Goal: Task Accomplishment & Management: Complete application form

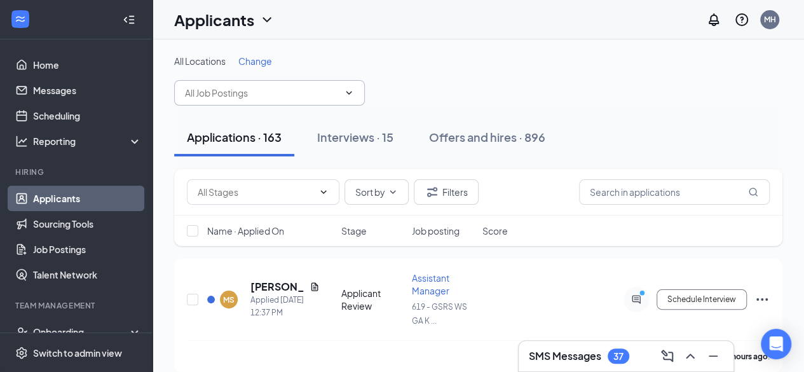
click at [354, 88] on span at bounding box center [269, 92] width 191 height 25
click at [348, 94] on icon "ChevronDown" at bounding box center [349, 93] width 10 height 10
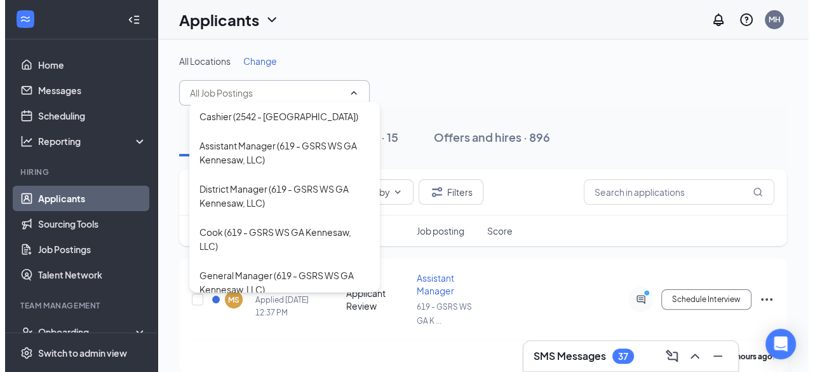
scroll to position [792, 0]
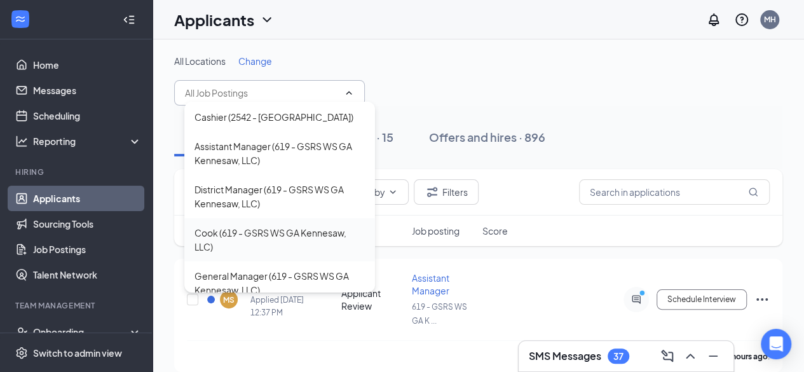
click at [297, 226] on div "Cook (619 - GSRS WS GA Kennesaw, LLC)" at bounding box center [279, 240] width 170 height 28
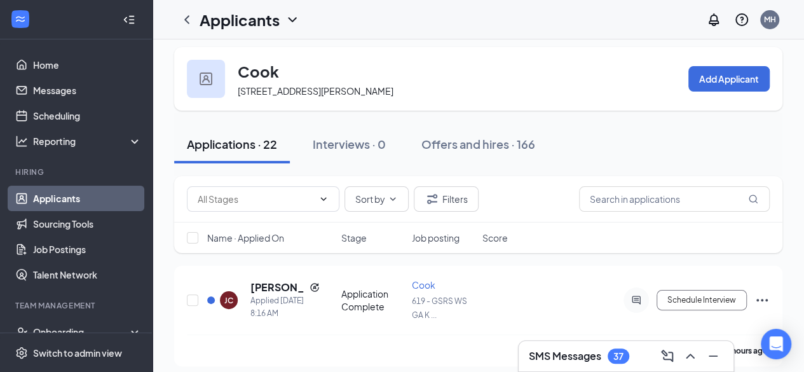
scroll to position [6, 0]
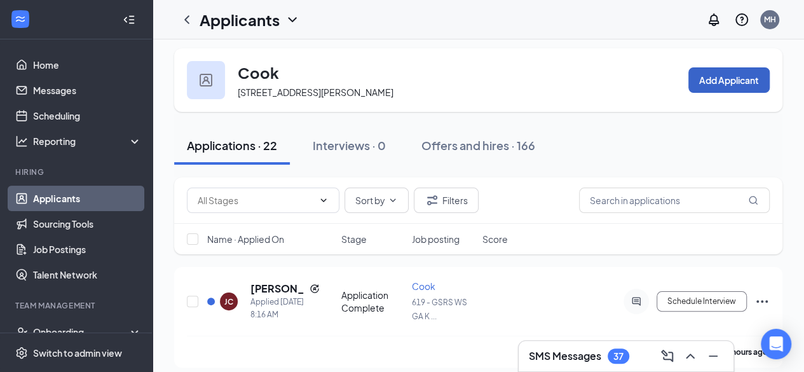
click at [714, 87] on button "Add Applicant" at bounding box center [728, 79] width 81 height 25
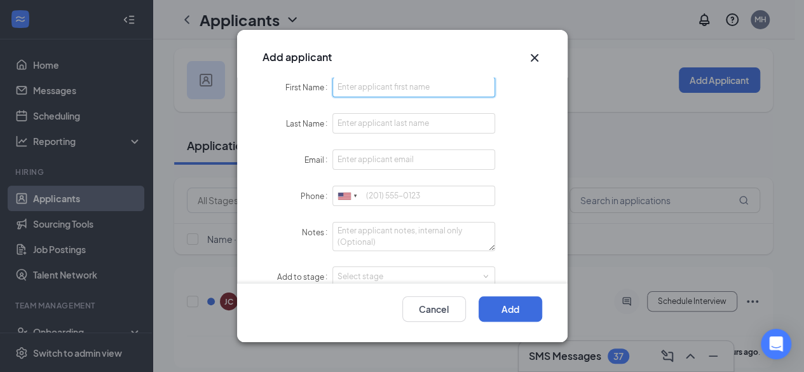
click at [453, 83] on input "First Name" at bounding box center [413, 87] width 163 height 20
type input "E"
type input "[PERSON_NAME]"
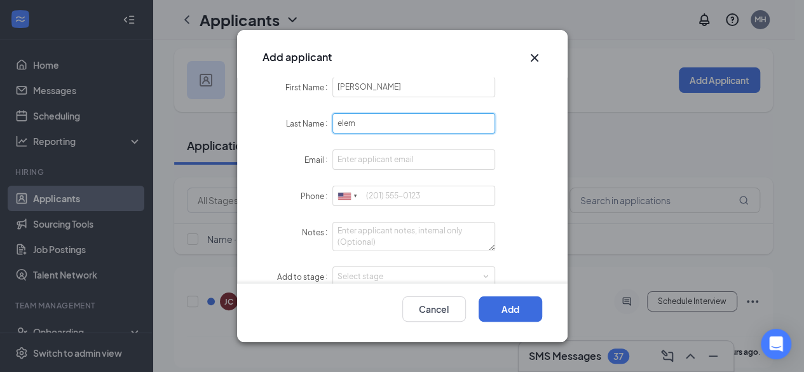
type input "elem"
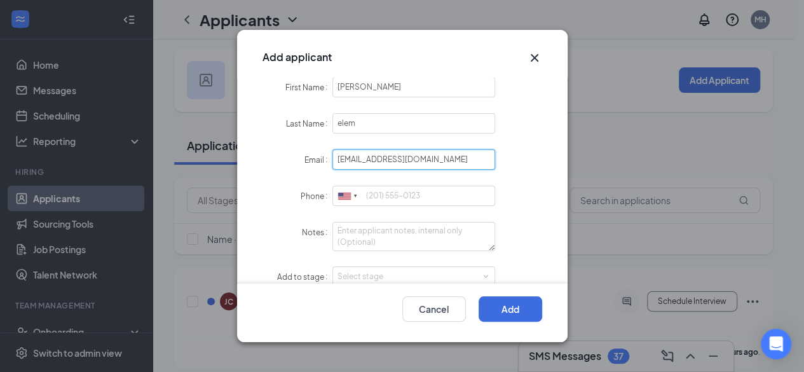
type input "[EMAIL_ADDRESS][DOMAIN_NAME]"
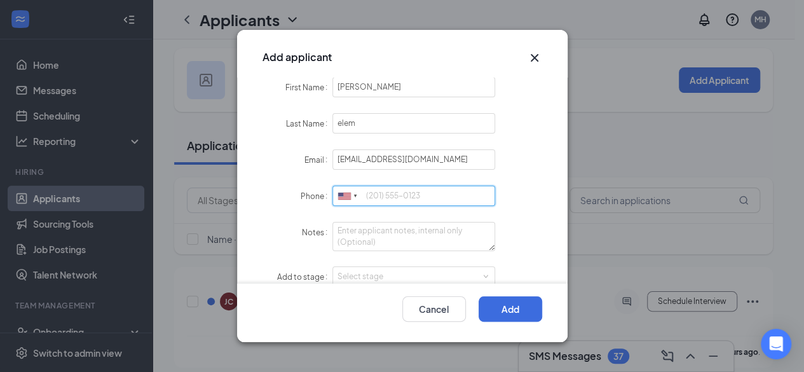
click at [379, 189] on input "Phone" at bounding box center [413, 196] width 163 height 20
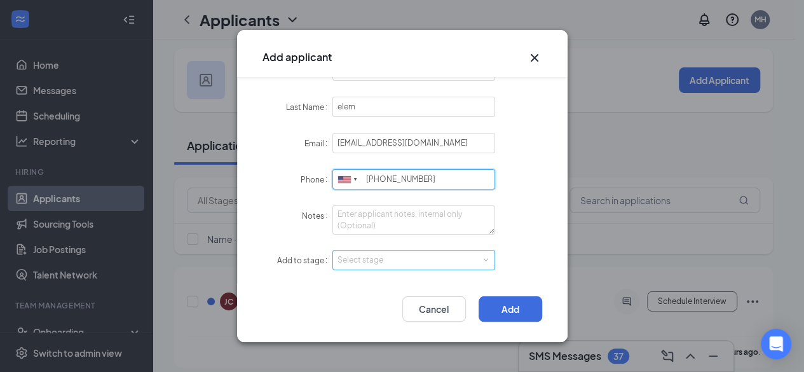
click at [469, 255] on div "Select stage" at bounding box center [410, 259] width 147 height 13
type input "404-453-5585"
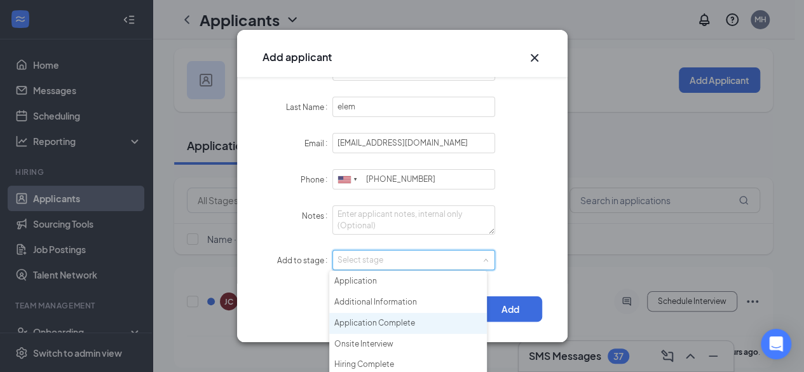
click at [410, 325] on li "Application Complete" at bounding box center [408, 323] width 158 height 21
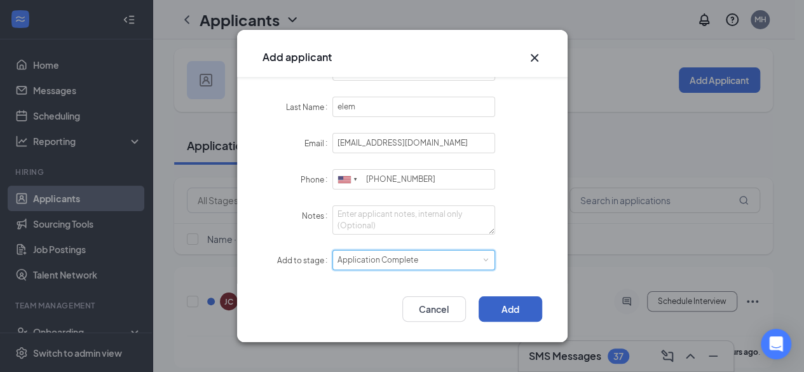
click at [502, 308] on button "Add" at bounding box center [510, 308] width 64 height 25
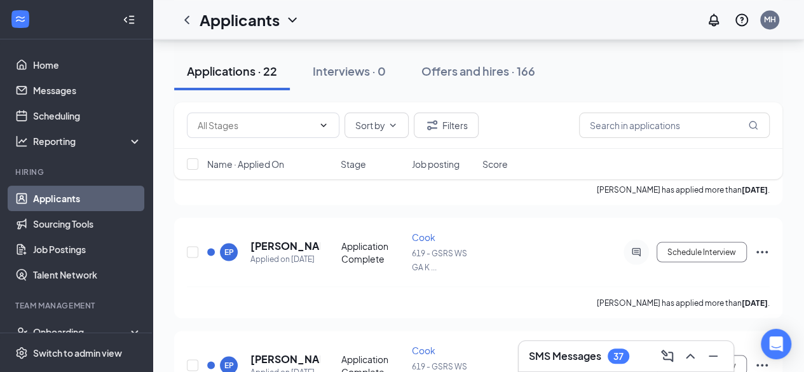
scroll to position [0, 0]
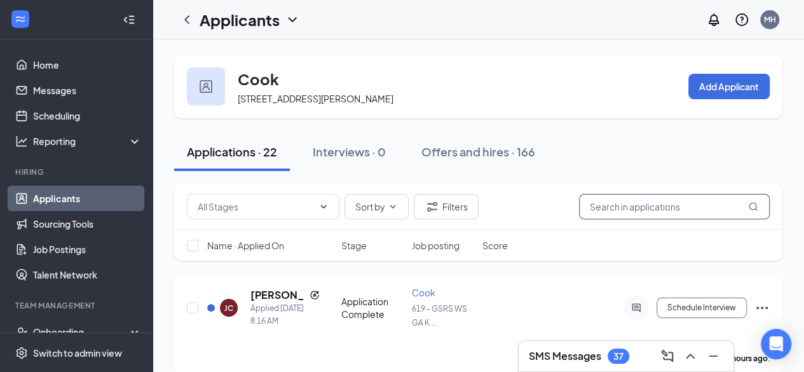
click at [604, 213] on input "text" at bounding box center [674, 206] width 191 height 25
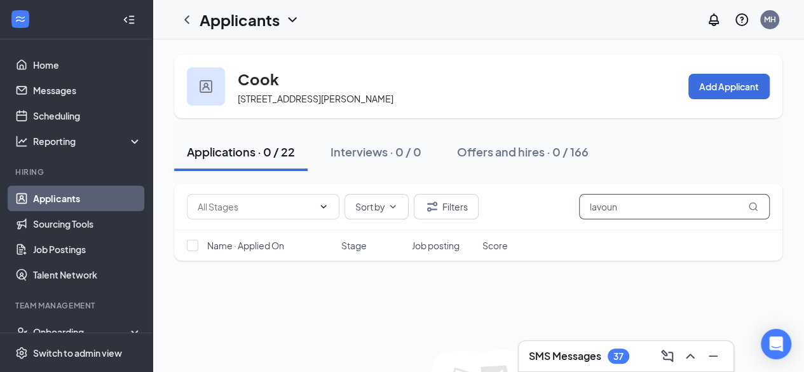
type input "lavoun"
click at [325, 241] on div "Name · Applied On Stage Job posting Score" at bounding box center [478, 245] width 608 height 30
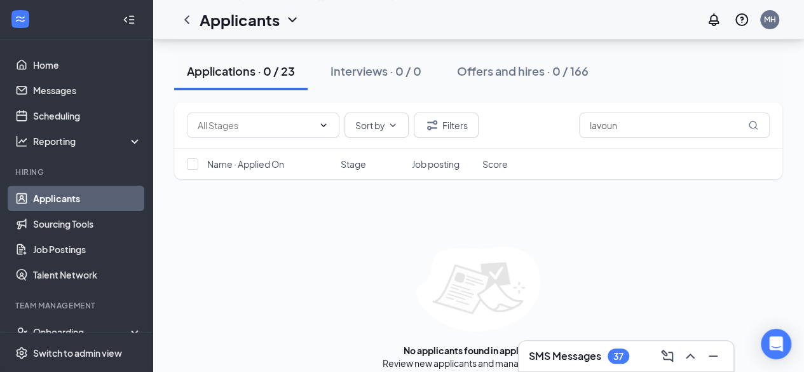
scroll to position [127, 0]
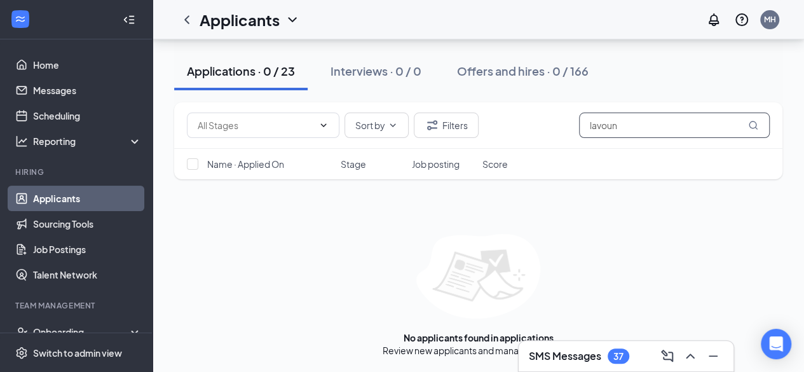
click at [629, 123] on input "lavoun" at bounding box center [674, 124] width 191 height 25
type input "l"
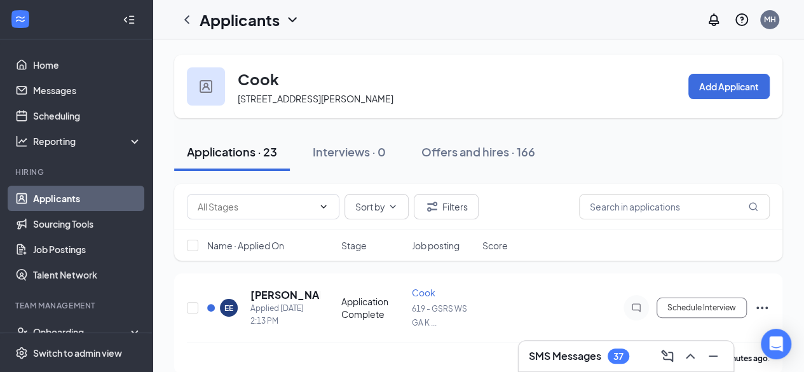
drag, startPoint x: 544, startPoint y: 175, endPoint x: 287, endPoint y: 23, distance: 298.2
click at [287, 23] on icon "ChevronDown" at bounding box center [292, 19] width 15 height 15
click at [257, 58] on link "Applicants" at bounding box center [275, 55] width 137 height 13
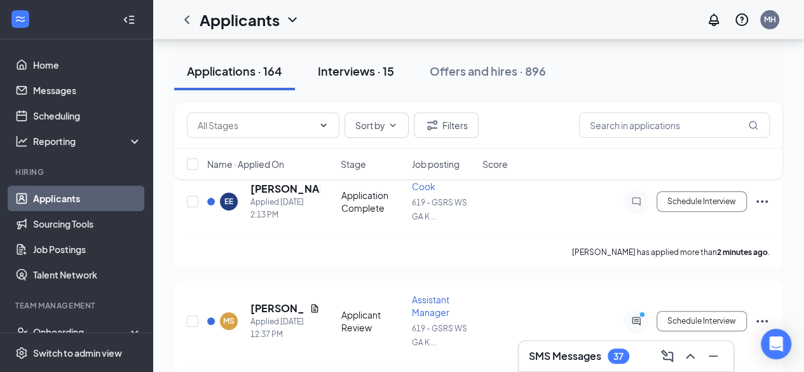
scroll to position [88, 0]
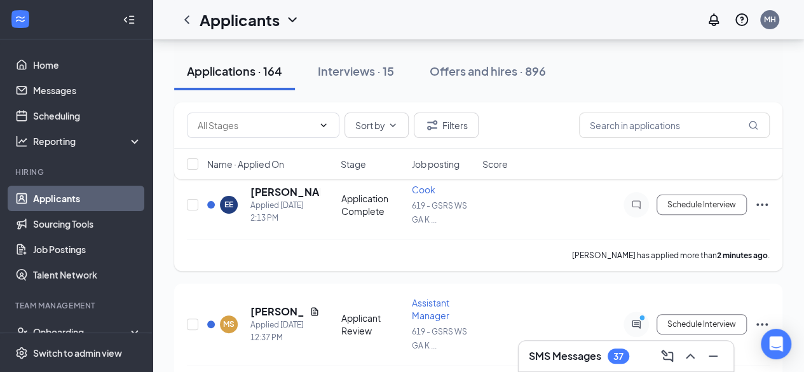
click at [371, 215] on div "[PERSON_NAME] Applied [DATE] 2:13 PM Application Complete Cook 619 - GSRS WS GA…" at bounding box center [478, 211] width 583 height 56
click at [762, 205] on icon "Ellipses" at bounding box center [761, 204] width 15 height 15
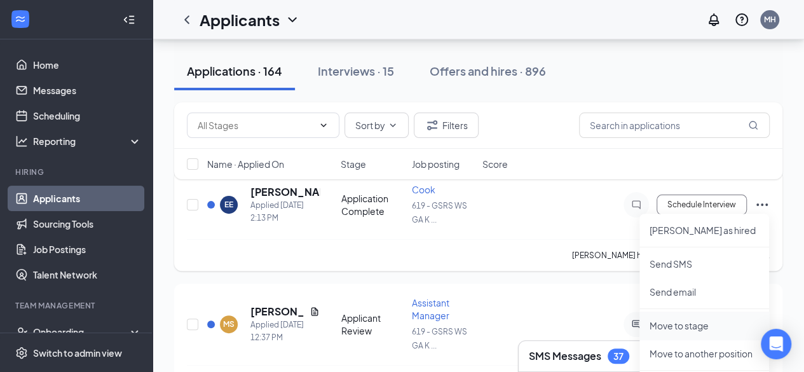
click at [689, 325] on p "Move to stage" at bounding box center [703, 325] width 109 height 13
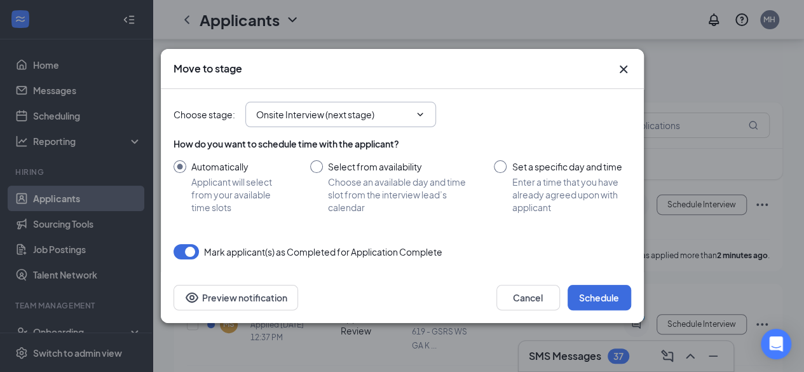
click at [413, 125] on span "Onsite Interview (next stage)" at bounding box center [340, 114] width 191 height 25
click at [414, 121] on span "Onsite Interview (next stage)" at bounding box center [340, 114] width 191 height 25
click at [419, 114] on icon "ChevronDown" at bounding box center [420, 113] width 6 height 3
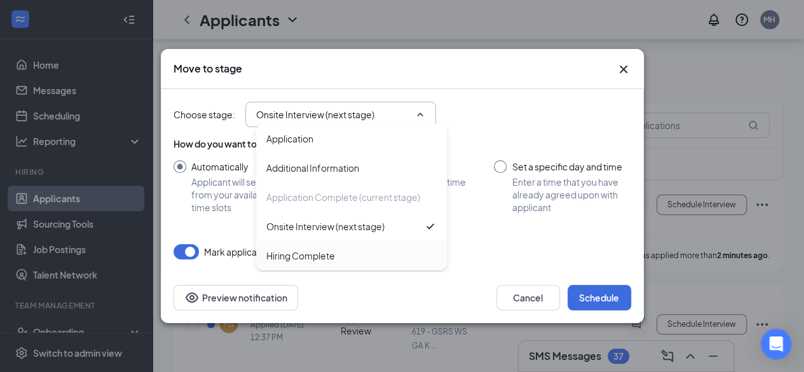
click at [329, 255] on div "Hiring Complete" at bounding box center [300, 255] width 69 height 14
type input "Hiring Complete"
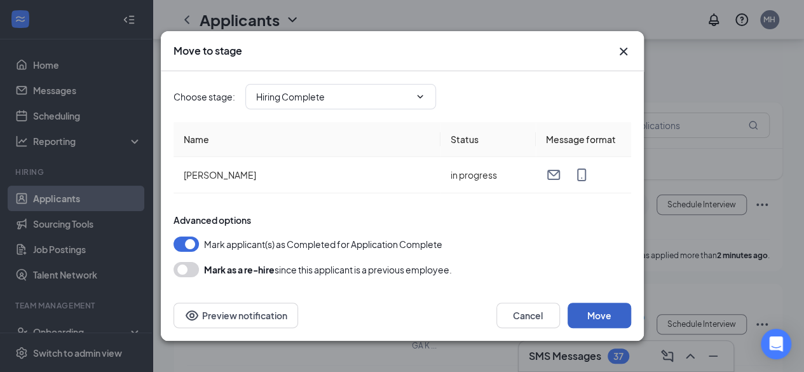
click at [593, 310] on button "Move" at bounding box center [599, 314] width 64 height 25
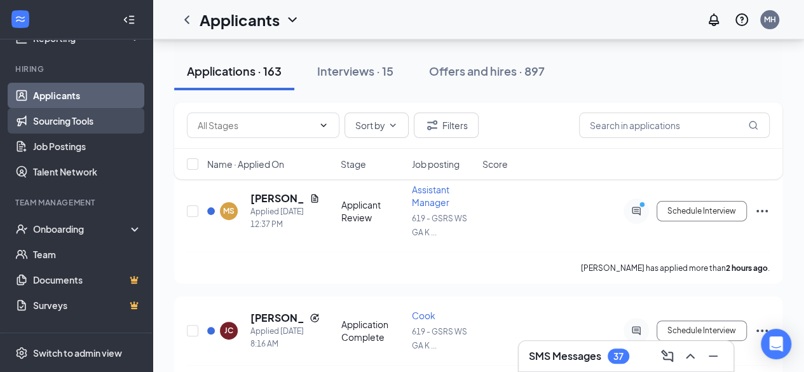
scroll to position [105, 0]
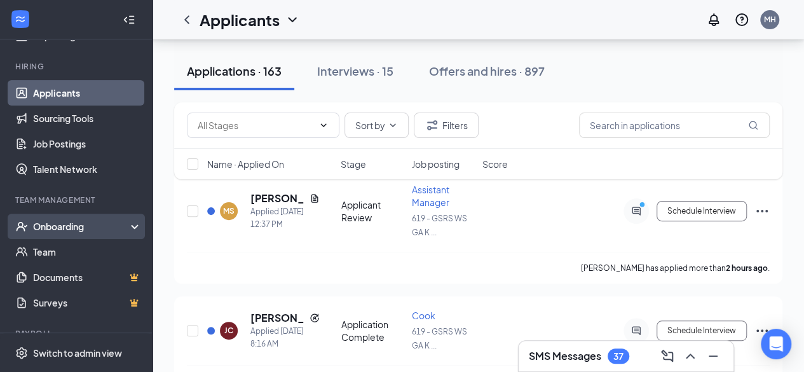
click at [117, 222] on div "Onboarding" at bounding box center [82, 226] width 98 height 13
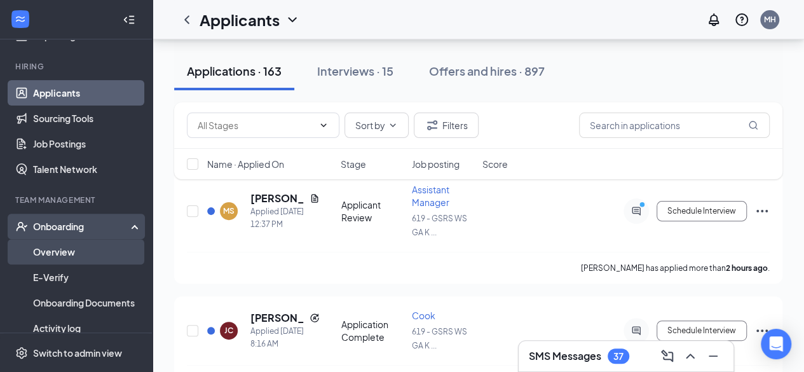
click at [94, 253] on link "Overview" at bounding box center [87, 251] width 109 height 25
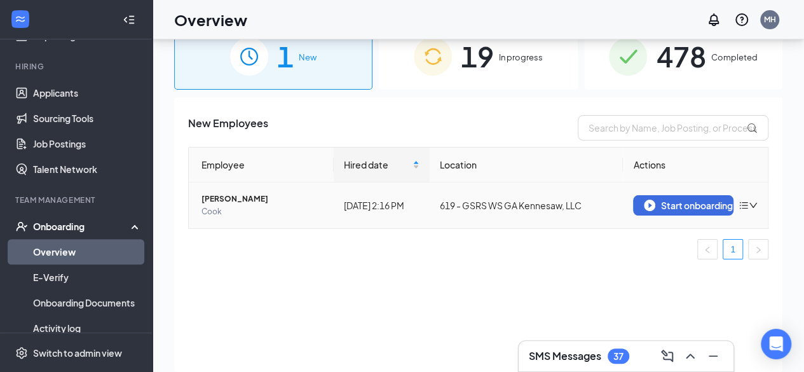
scroll to position [32, 0]
click at [649, 206] on img "button" at bounding box center [649, 204] width 11 height 11
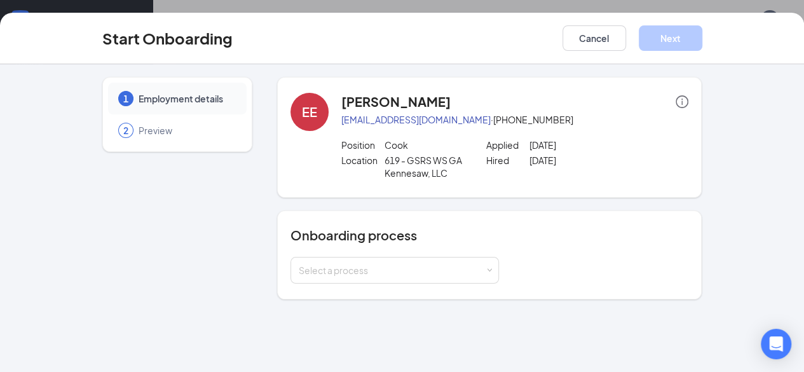
scroll to position [27, 0]
click at [449, 273] on div "Select a process" at bounding box center [392, 270] width 186 height 13
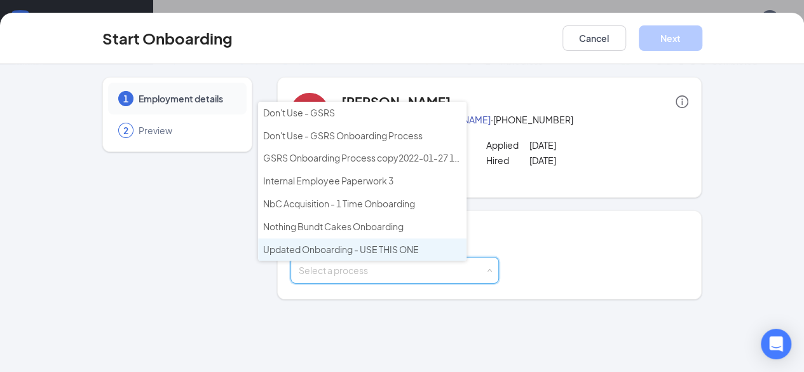
click at [410, 248] on li "Updated Onboarding - USE THIS ONE" at bounding box center [362, 249] width 208 height 23
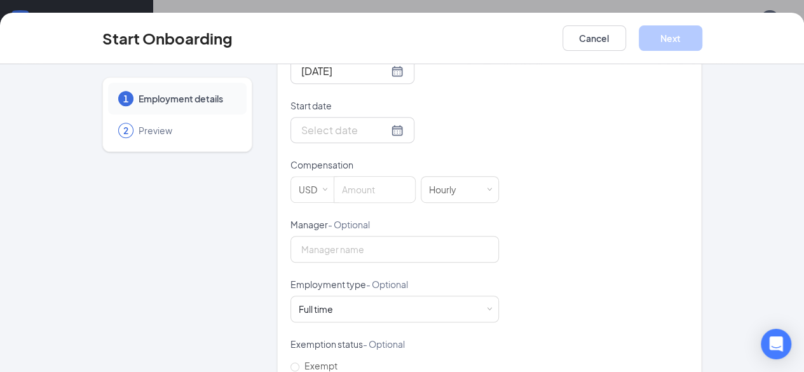
scroll to position [333, 0]
click at [347, 126] on div at bounding box center [352, 131] width 102 height 16
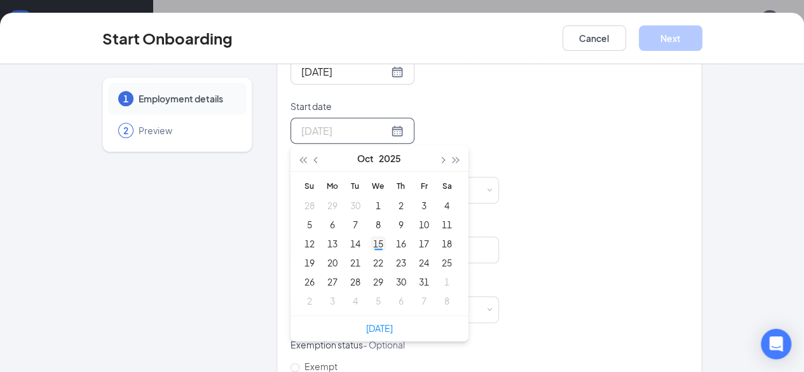
type input "[DATE]"
click at [370, 245] on div "15" at bounding box center [377, 243] width 15 height 15
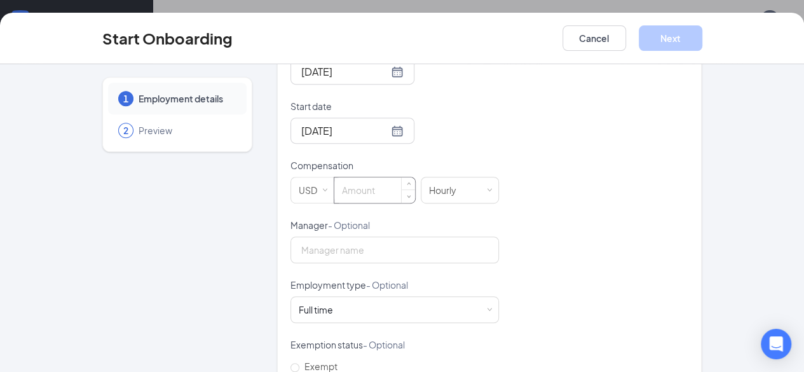
click at [334, 191] on input at bounding box center [374, 189] width 81 height 25
click at [567, 223] on div "Hired date [DATE] Start date [DATE] [DATE] Su Mo Tu We Th Fr Sa 28 29 30 1 2 3 …" at bounding box center [489, 219] width 398 height 356
type input "14"
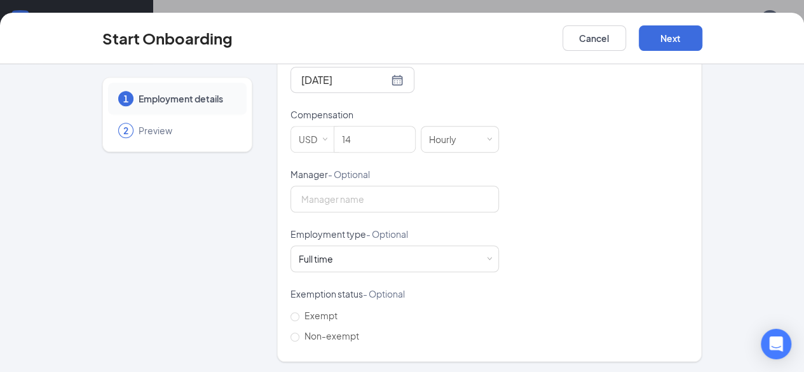
scroll to position [44, 0]
click at [299, 334] on span "Non-exempt" at bounding box center [331, 335] width 65 height 11
click at [297, 334] on input "Non-exempt" at bounding box center [294, 336] width 9 height 9
radio input "true"
click at [702, 35] on button "Next" at bounding box center [670, 37] width 64 height 25
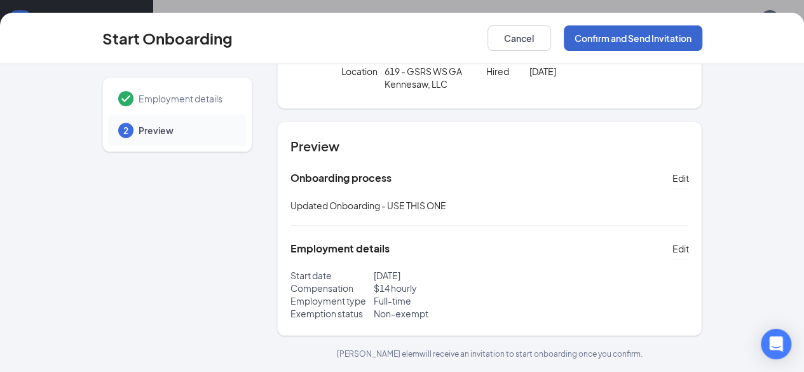
scroll to position [88, 0]
click at [702, 38] on button "Confirm and Send Invitation" at bounding box center [633, 37] width 139 height 25
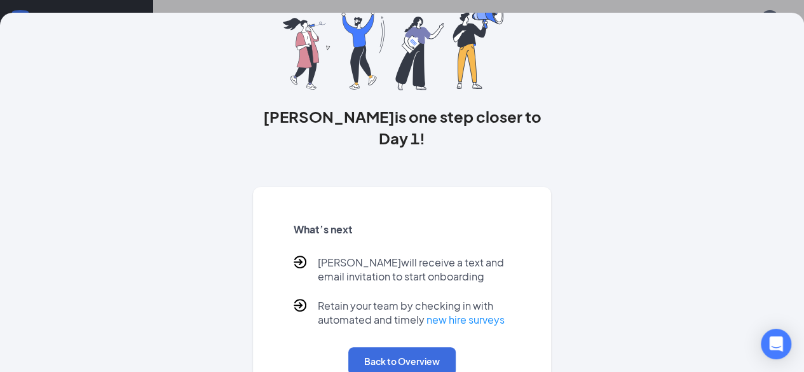
scroll to position [0, 0]
